Goal: Find specific page/section: Find specific page/section

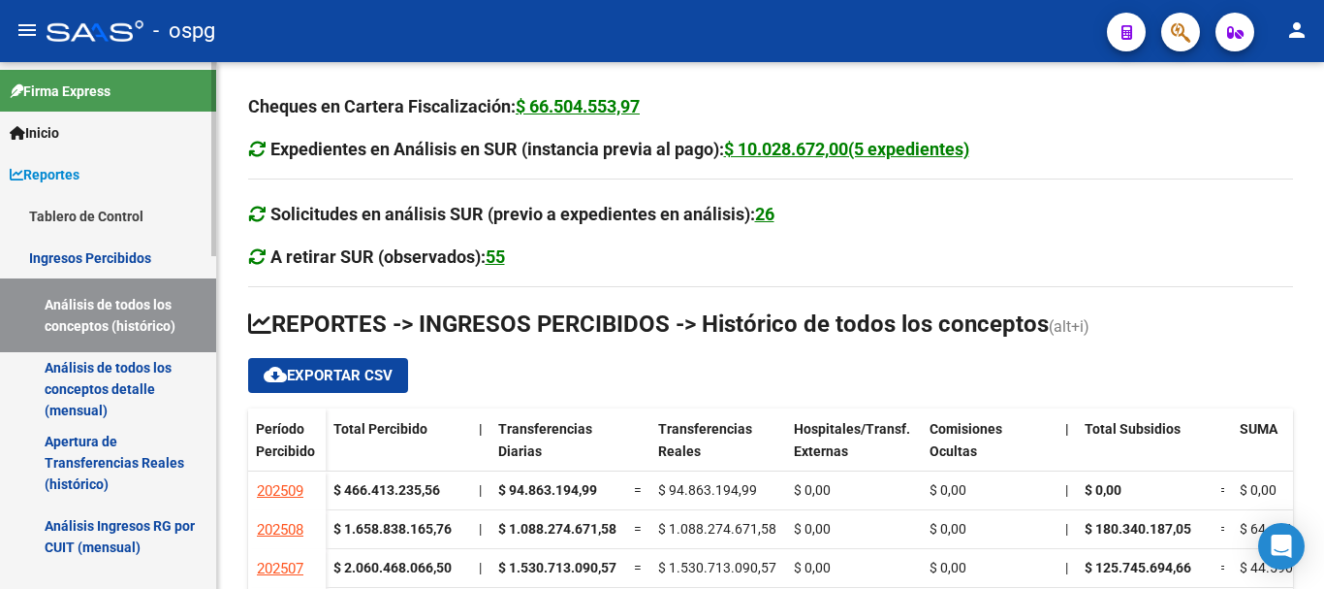
click at [139, 251] on link "Ingresos Percibidos" at bounding box center [108, 258] width 216 height 42
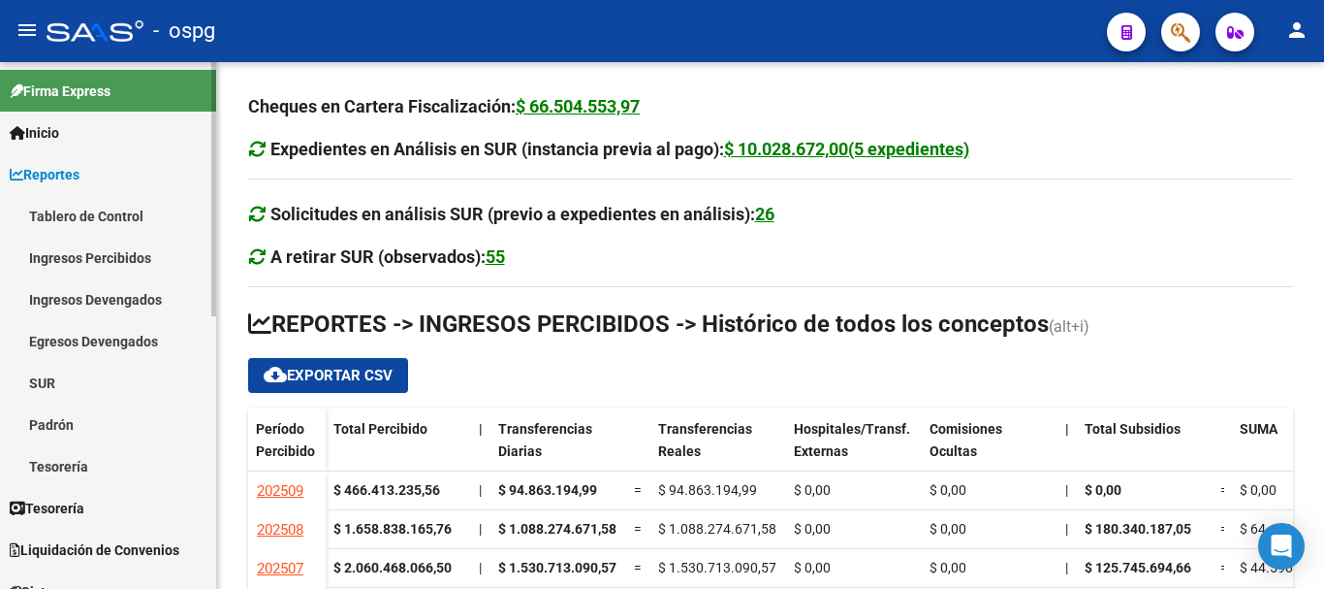
click at [133, 254] on link "Ingresos Percibidos" at bounding box center [108, 258] width 216 height 42
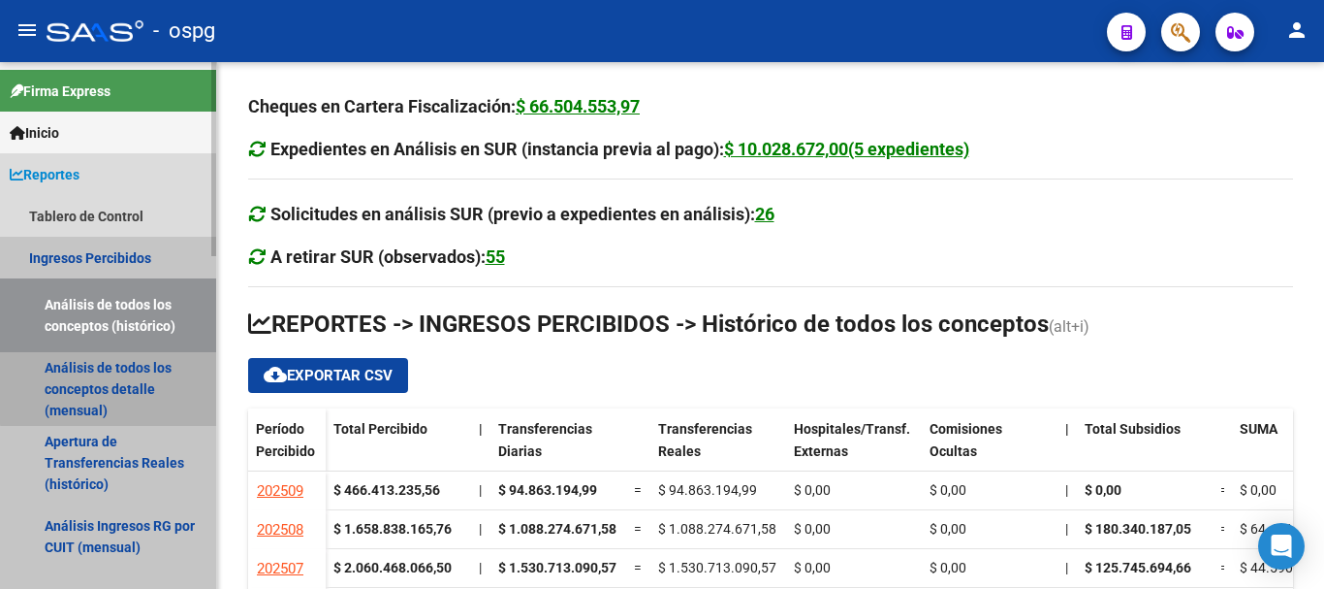
click at [147, 383] on link "Análisis de todos los conceptos detalle (mensual)" at bounding box center [108, 389] width 216 height 74
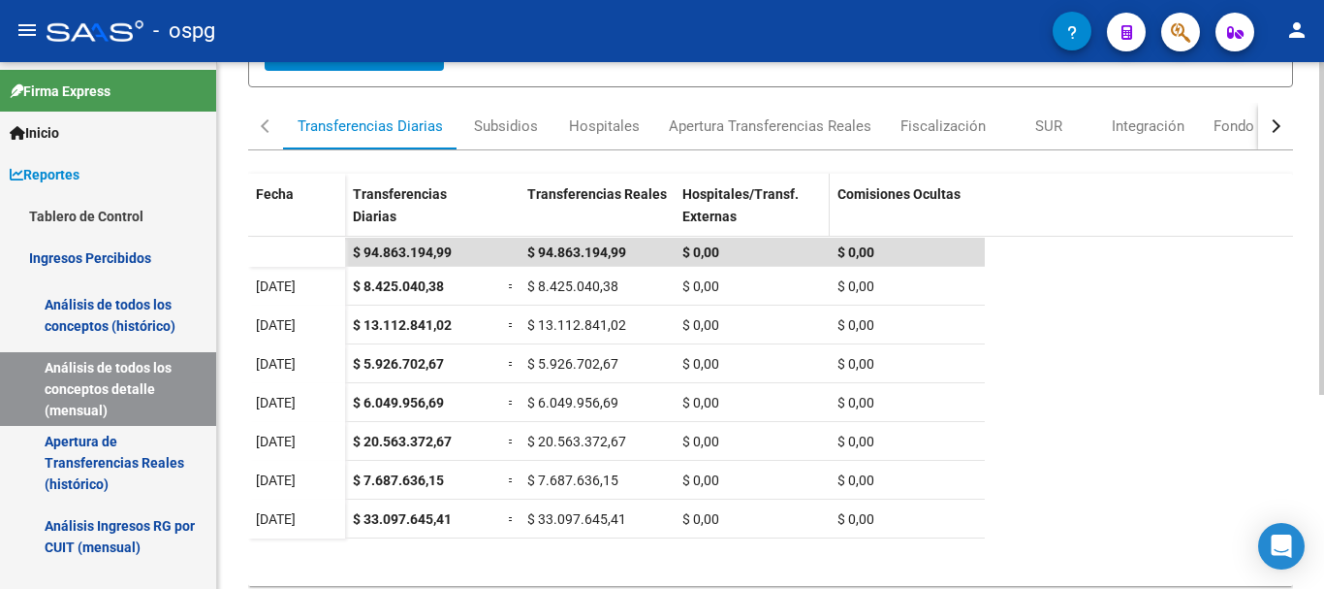
scroll to position [291, 0]
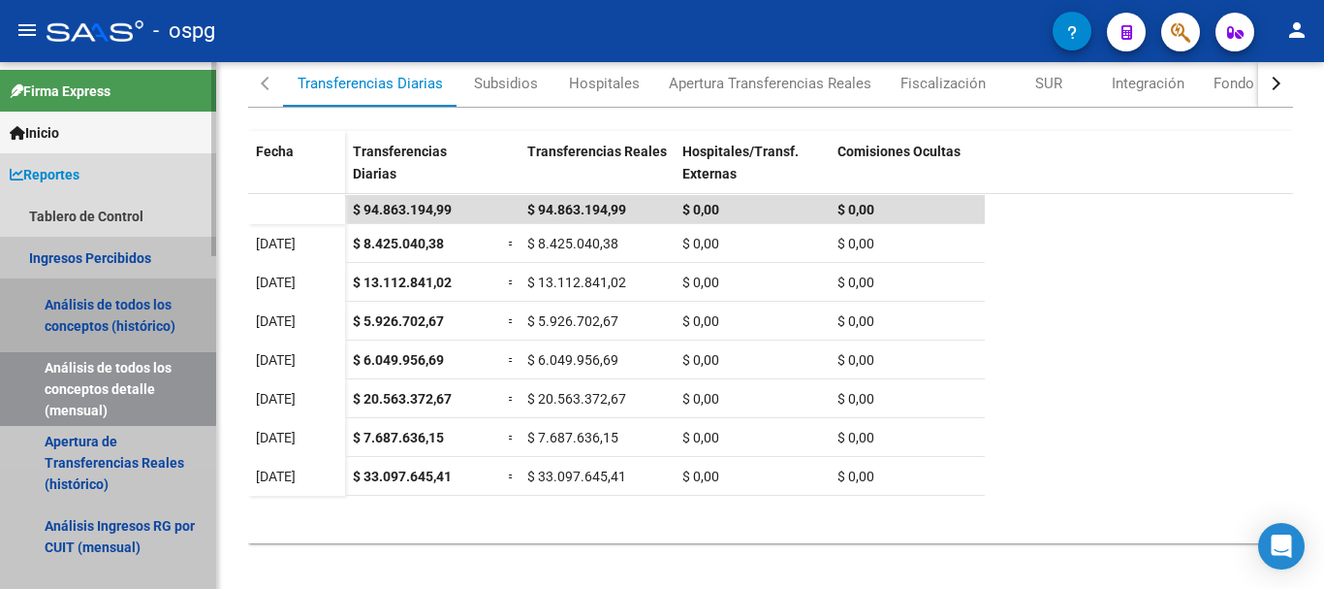
click at [78, 310] on link "Análisis de todos los conceptos (histórico)" at bounding box center [108, 315] width 216 height 74
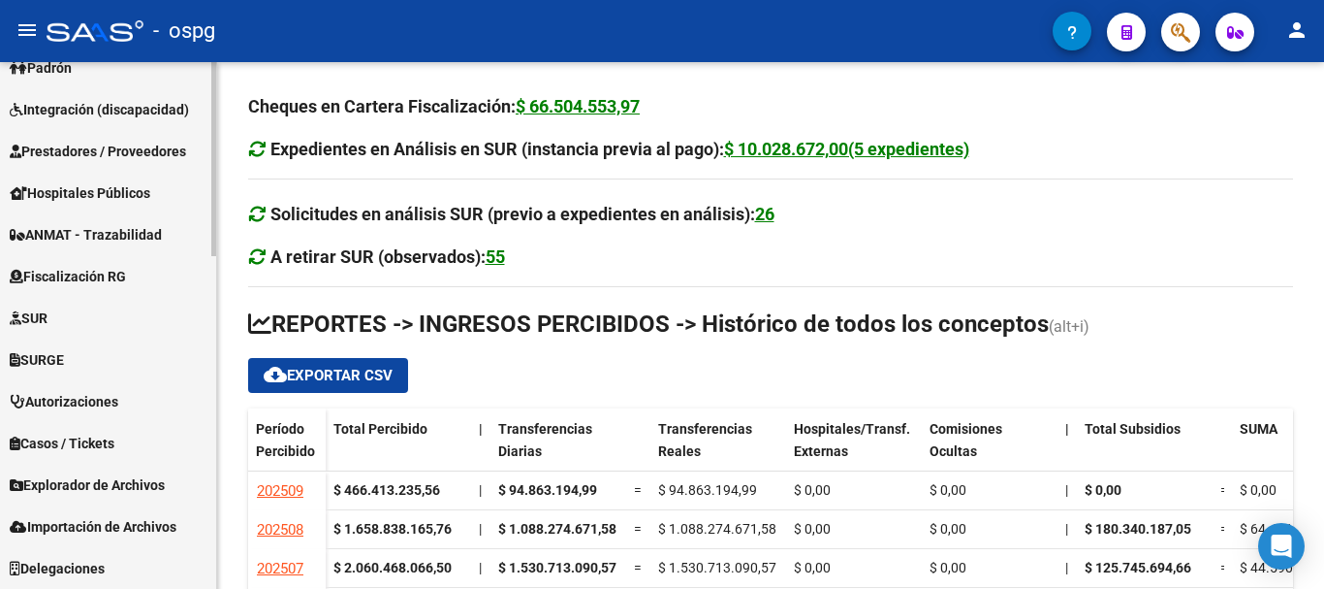
scroll to position [805, 0]
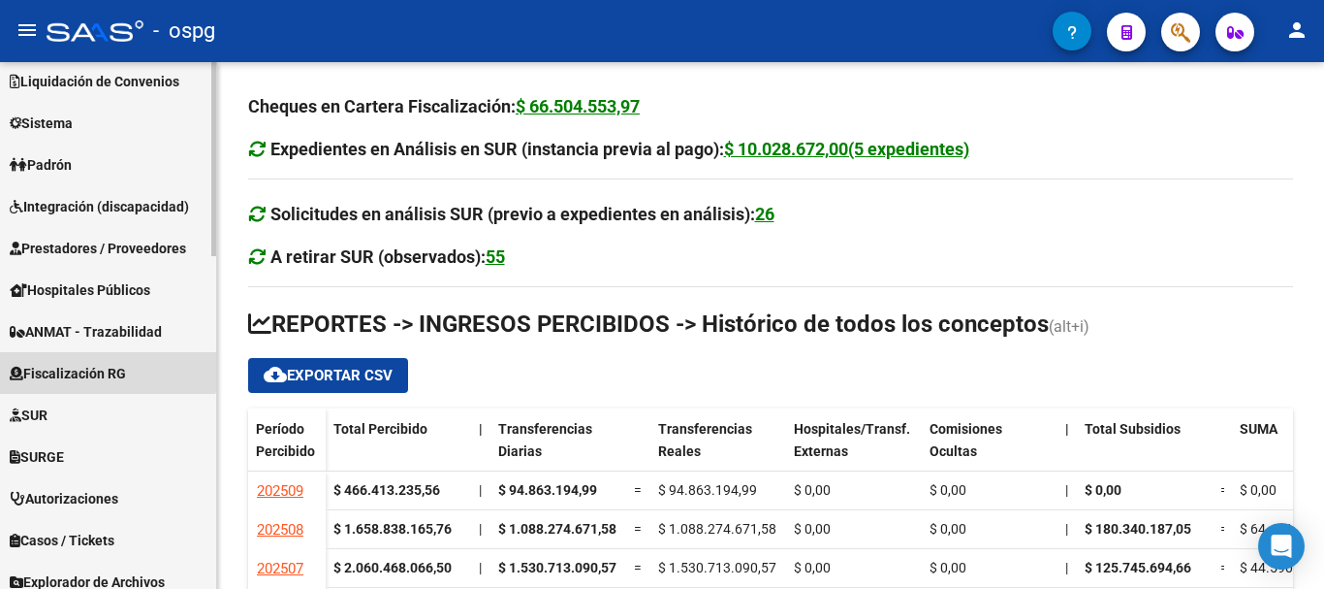
click at [105, 370] on span "Fiscalización RG" at bounding box center [68, 373] width 116 height 21
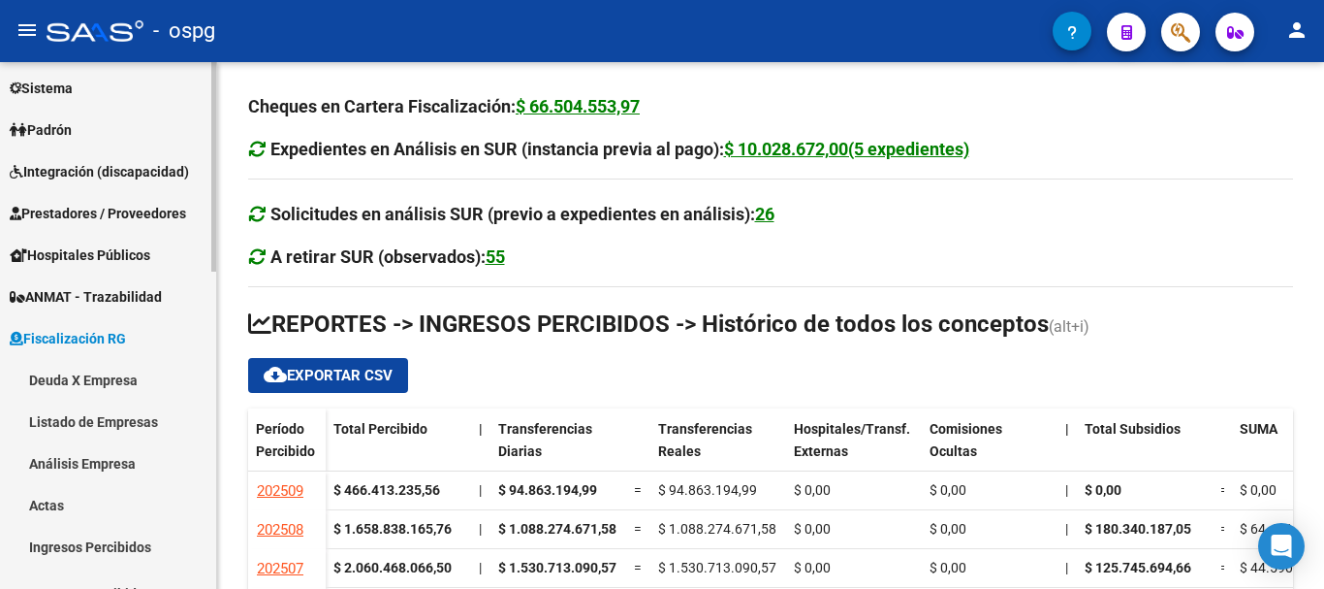
scroll to position [176, 0]
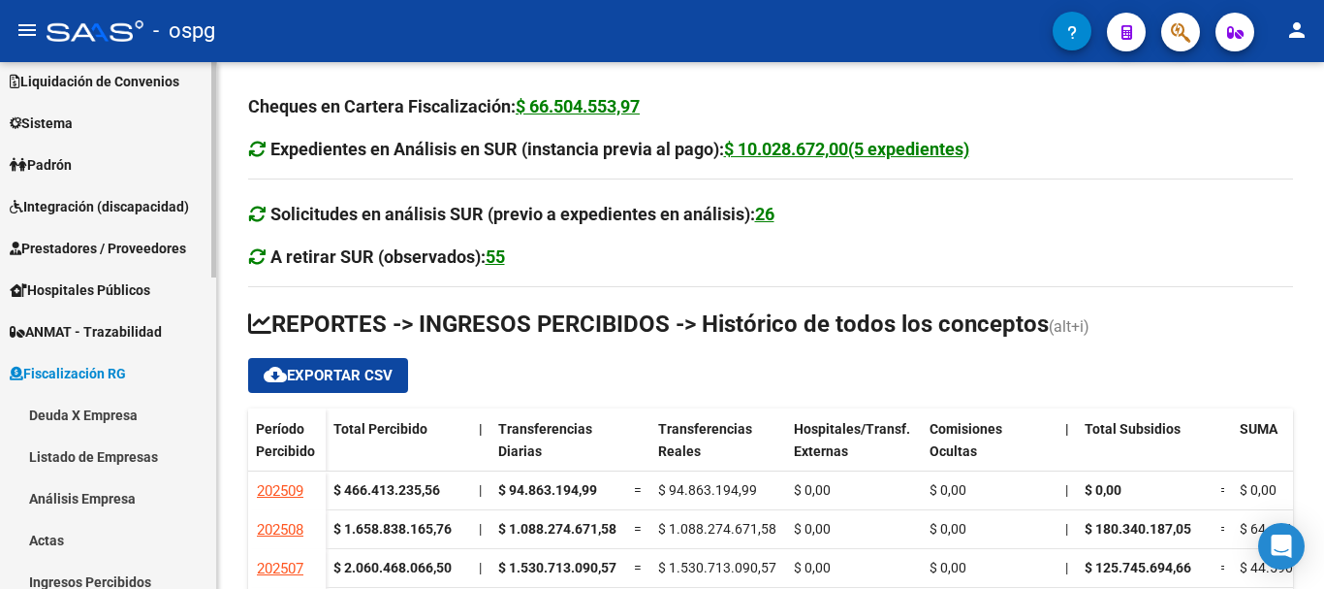
click at [103, 415] on link "Deuda X Empresa" at bounding box center [108, 415] width 216 height 42
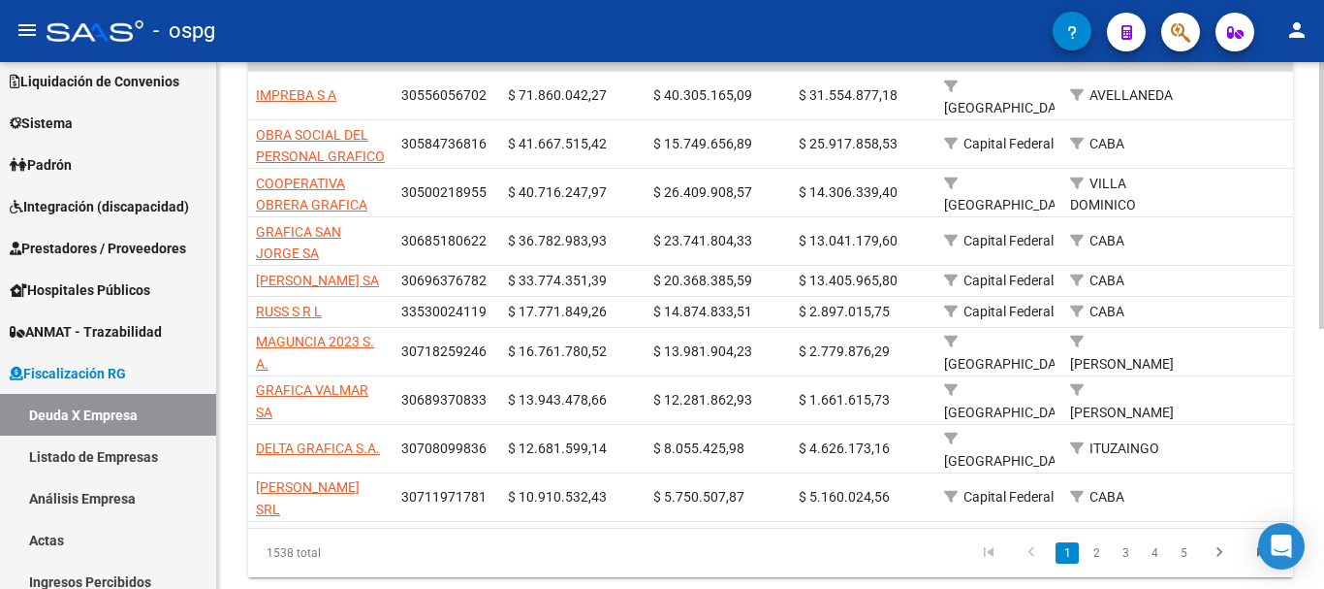
scroll to position [515, 0]
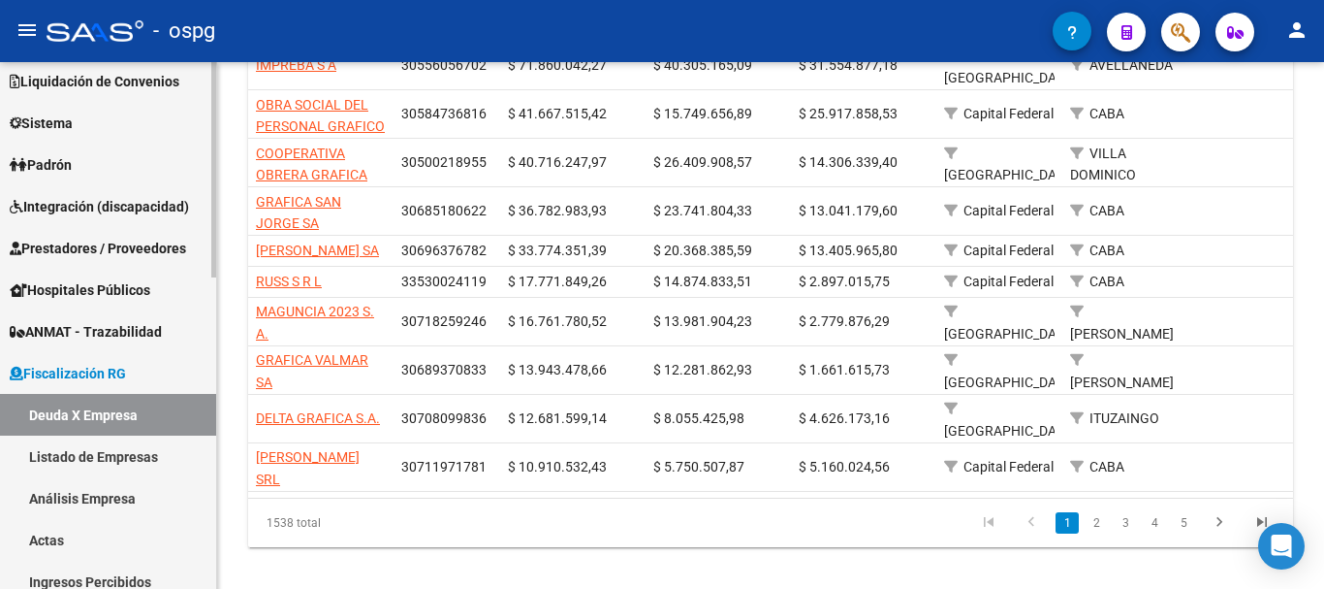
click at [133, 456] on link "Listado de Empresas" at bounding box center [108, 456] width 216 height 42
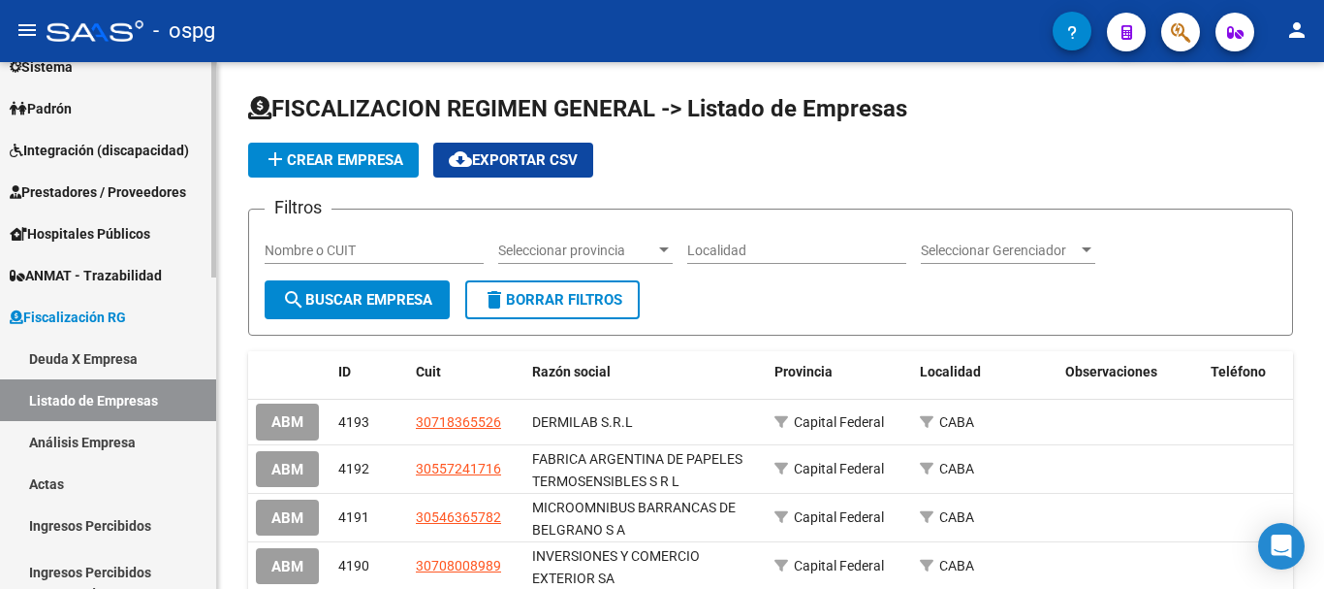
scroll to position [273, 0]
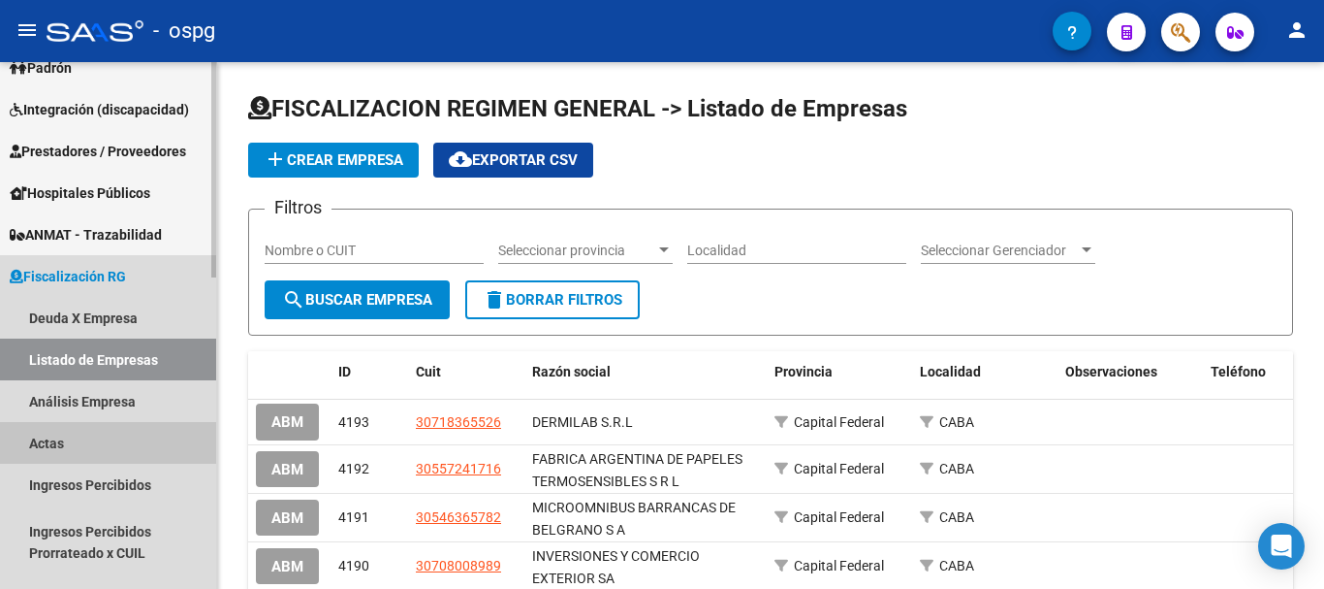
click at [64, 443] on link "Actas" at bounding box center [108, 443] width 216 height 42
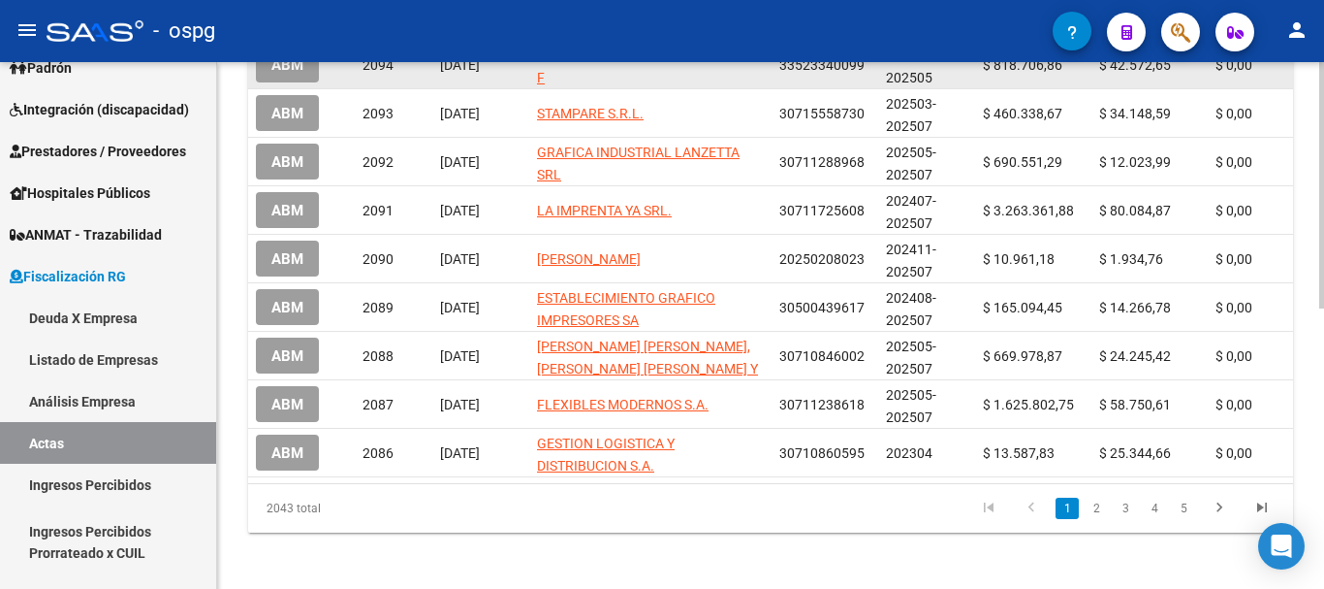
scroll to position [601, 0]
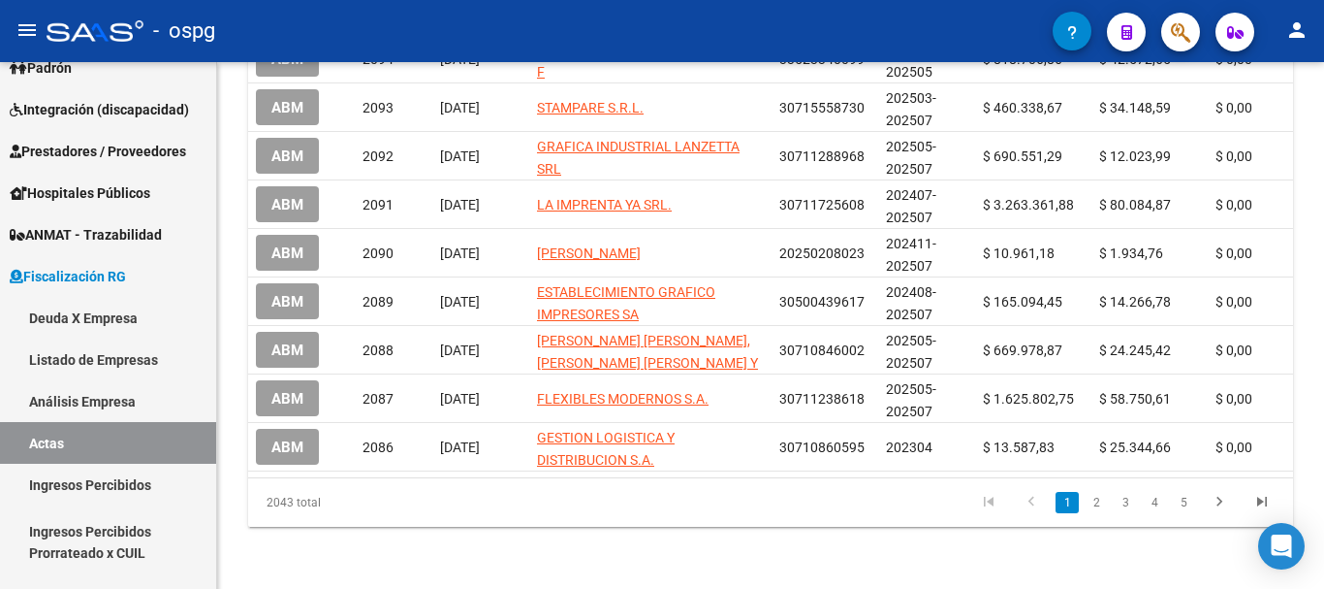
click at [216, 109] on mat-sidenav "Firma Express Inicio Instructivos Contacto OS Reportes Tablero de Control Ingre…" at bounding box center [108, 325] width 217 height 526
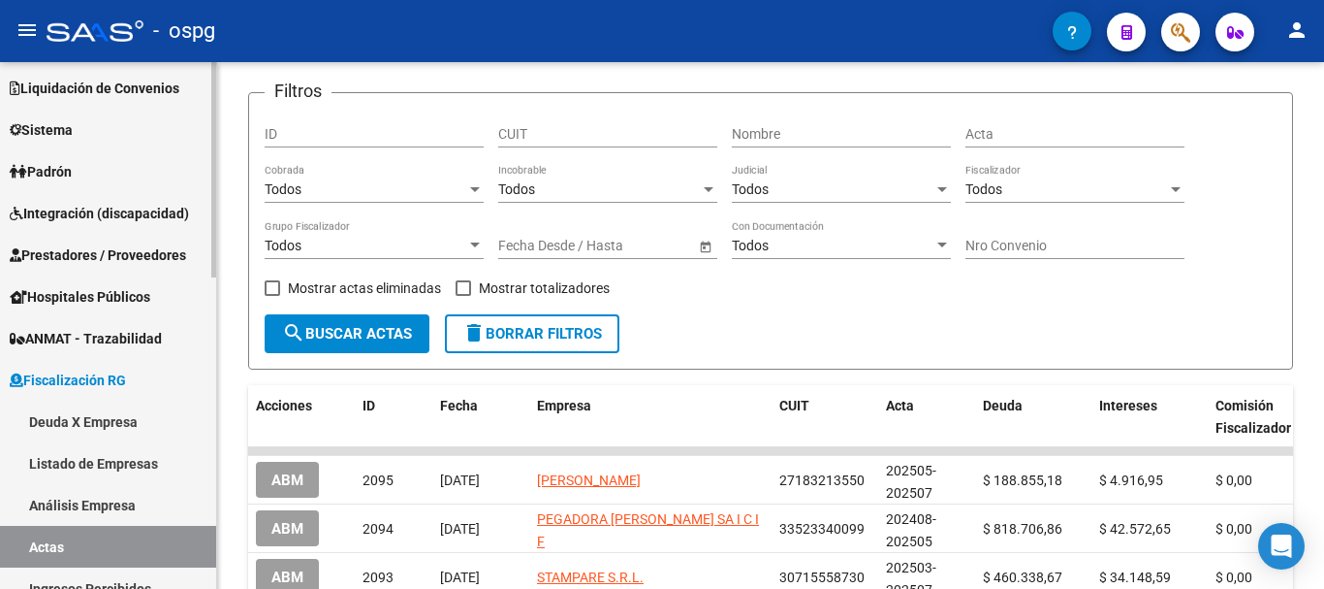
scroll to position [0, 0]
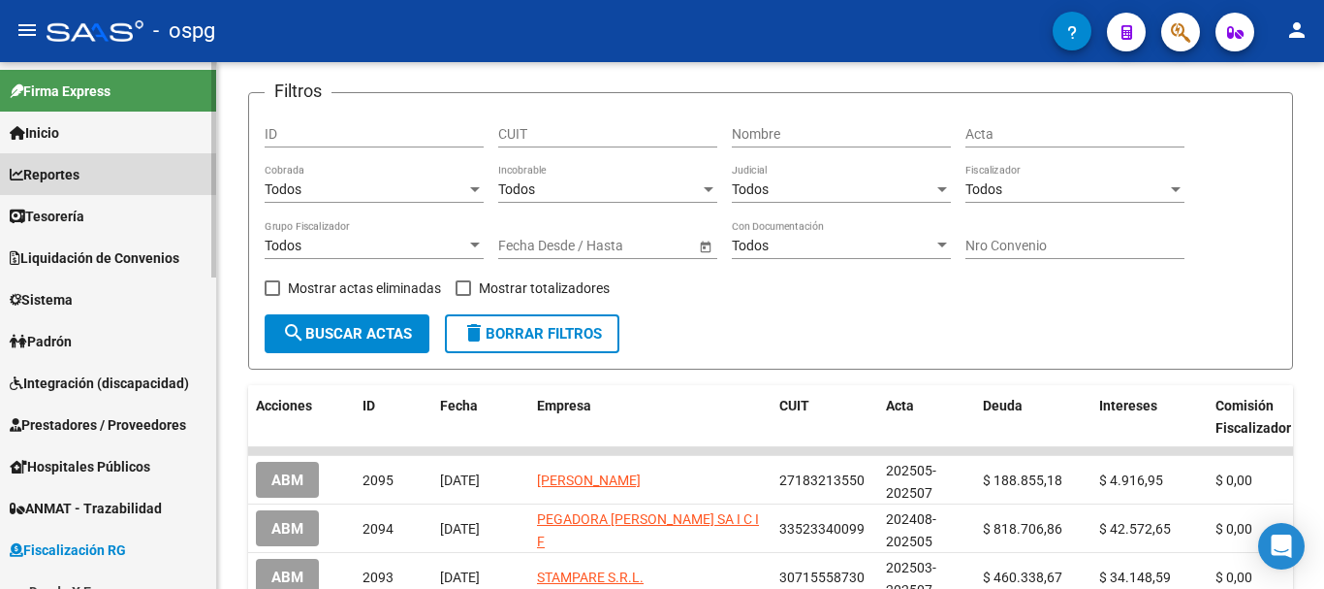
click at [75, 180] on span "Reportes" at bounding box center [45, 174] width 70 height 21
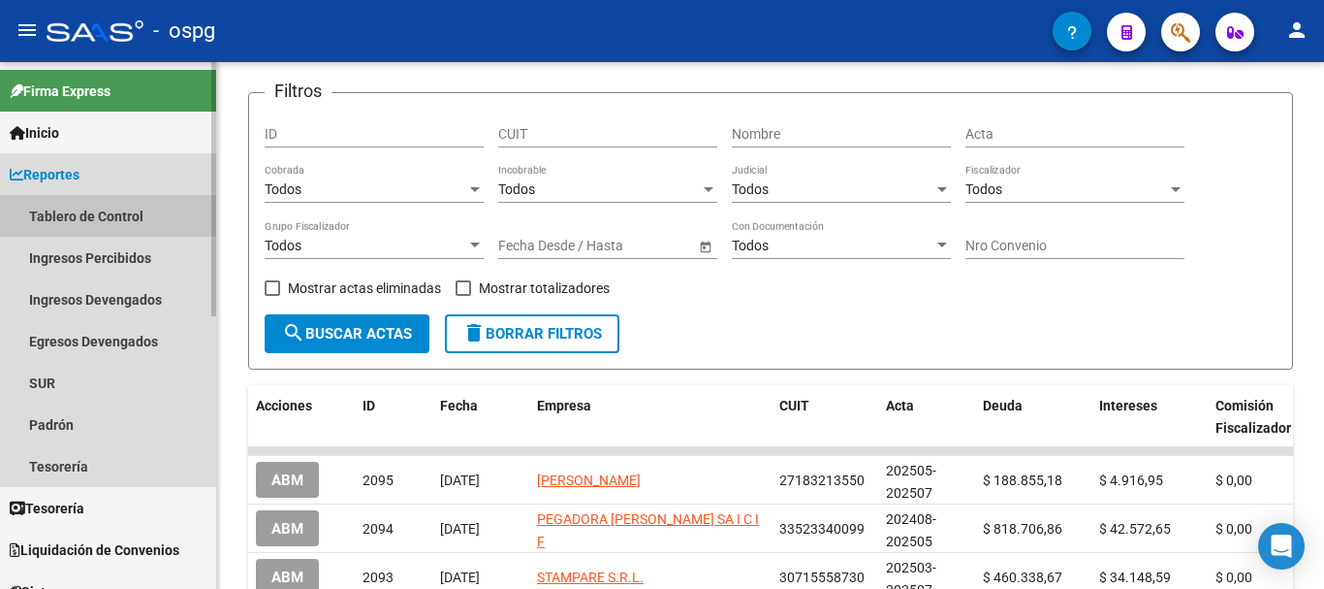
click at [97, 221] on link "Tablero de Control" at bounding box center [108, 216] width 216 height 42
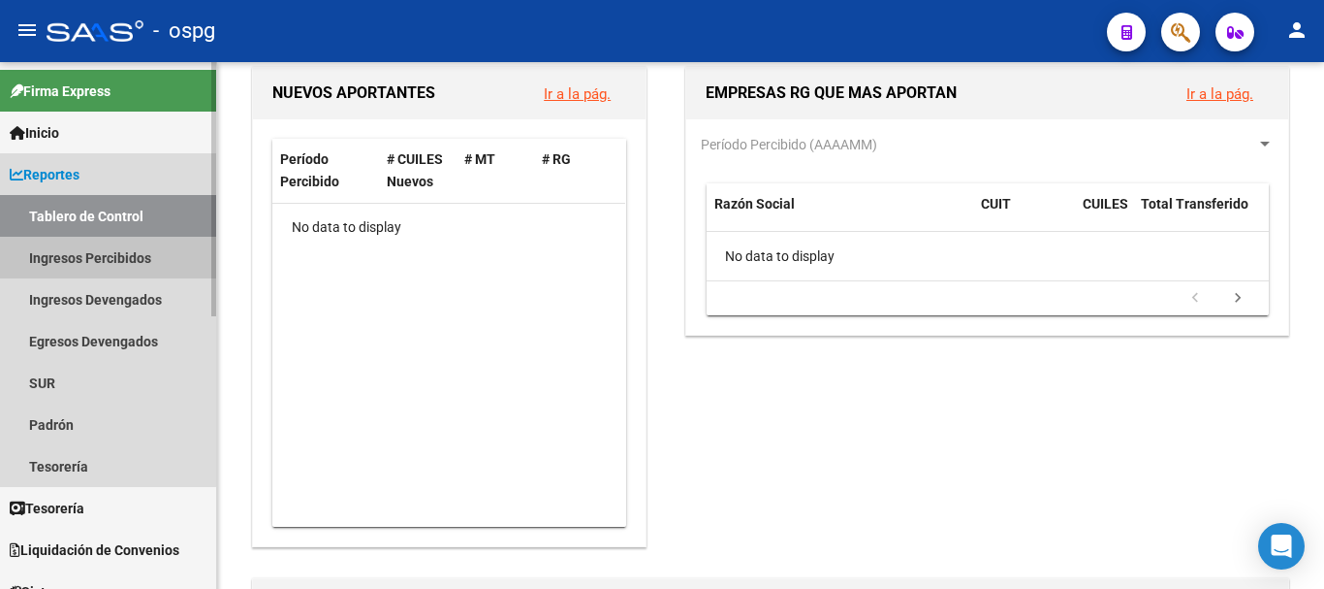
click at [85, 259] on link "Ingresos Percibidos" at bounding box center [108, 258] width 216 height 42
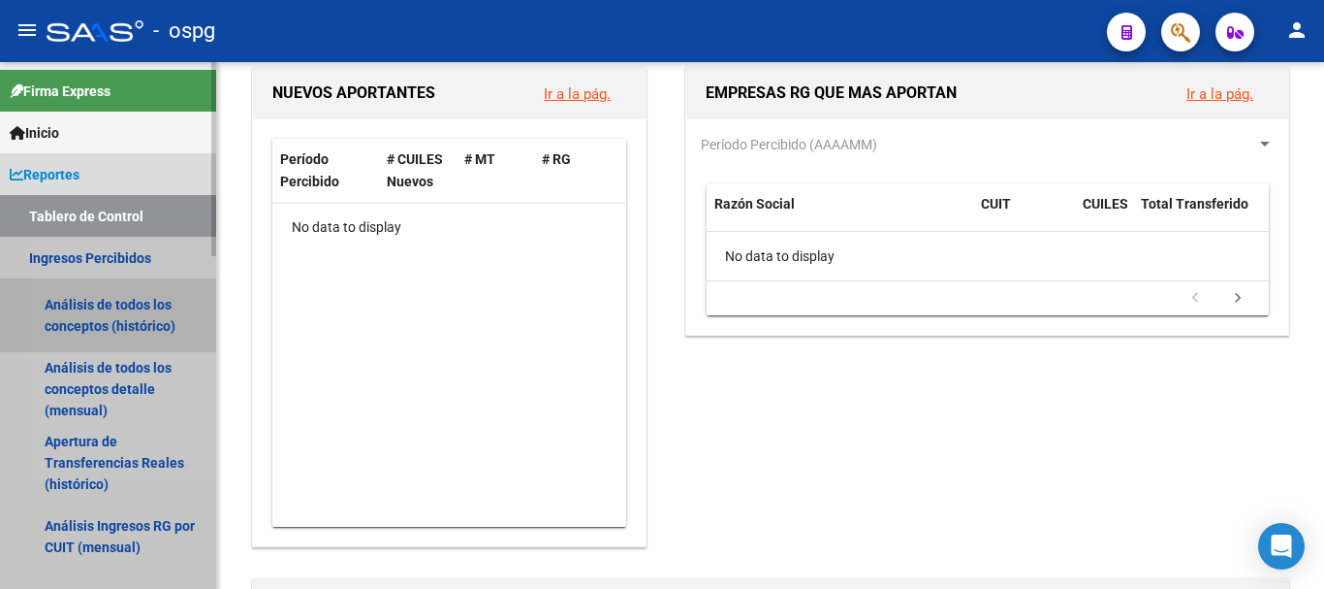
click at [106, 312] on link "Análisis de todos los conceptos (histórico)" at bounding box center [108, 315] width 216 height 74
